Goal: Complete application form

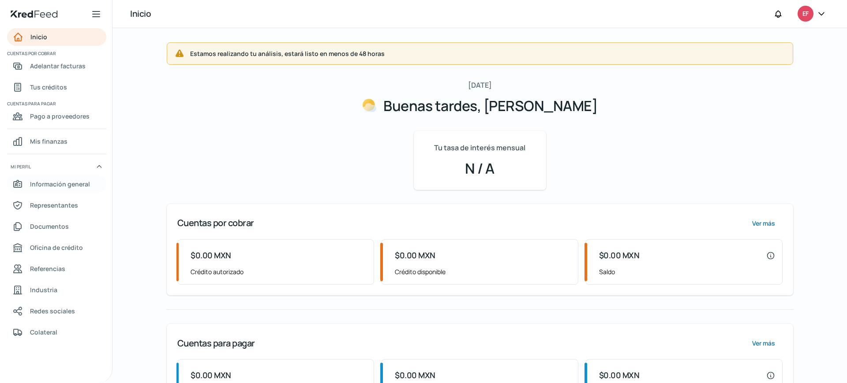
click at [53, 186] on font "Información general" at bounding box center [60, 184] width 60 height 8
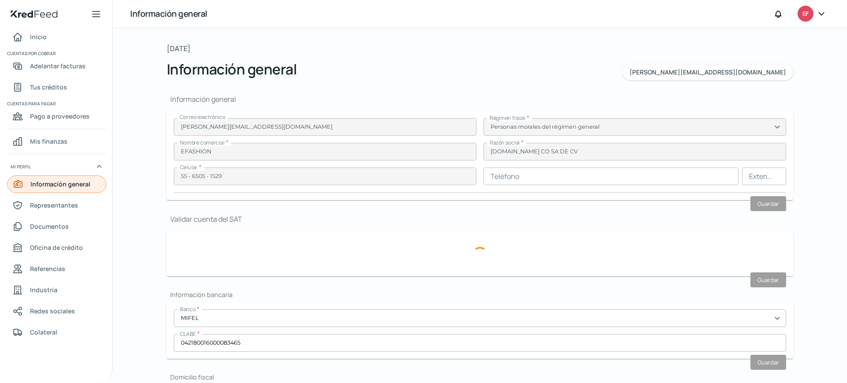
type input "EFA130701KJ9"
type input "[GEOGRAPHIC_DATA]"
type input "189"
type input "05000"
type input "CUAJIMALPA"
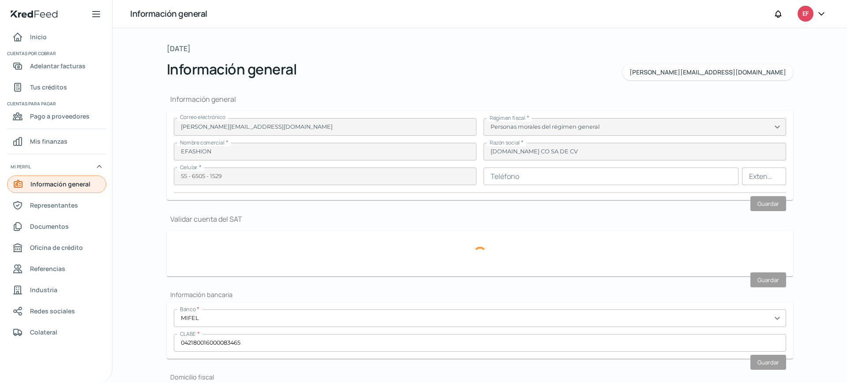
type input "CUAJIMALPA DE MORELOS"
type input "CDMX"
type input "[GEOGRAPHIC_DATA]"
type input "2025.05 CDOM EFA.pdf"
type input "0"
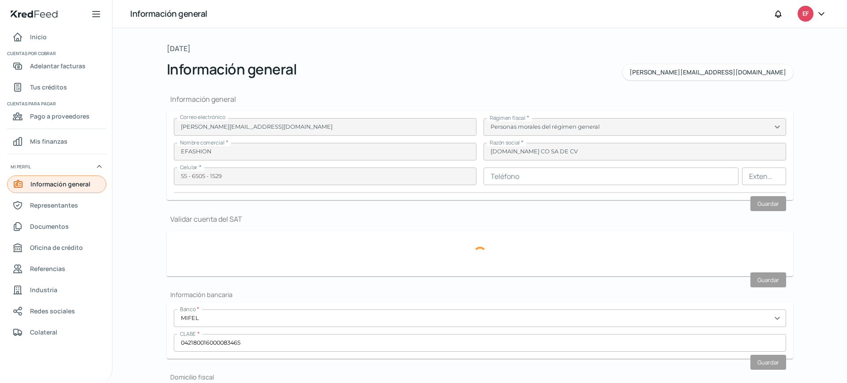
type input "0"
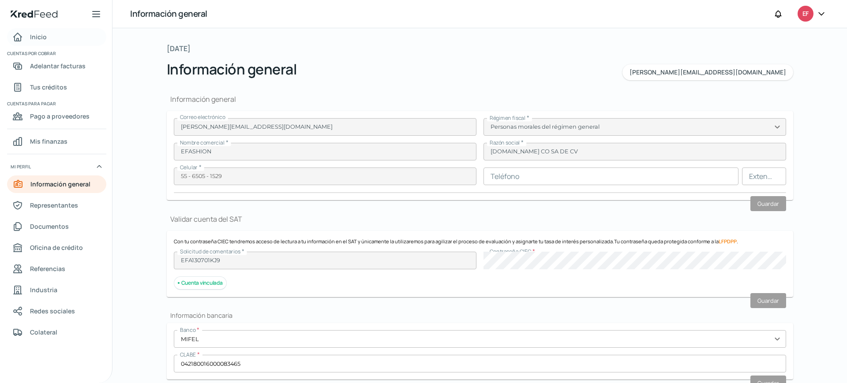
click at [38, 36] on font "Inicio" at bounding box center [38, 37] width 17 height 8
